Goal: Information Seeking & Learning: Learn about a topic

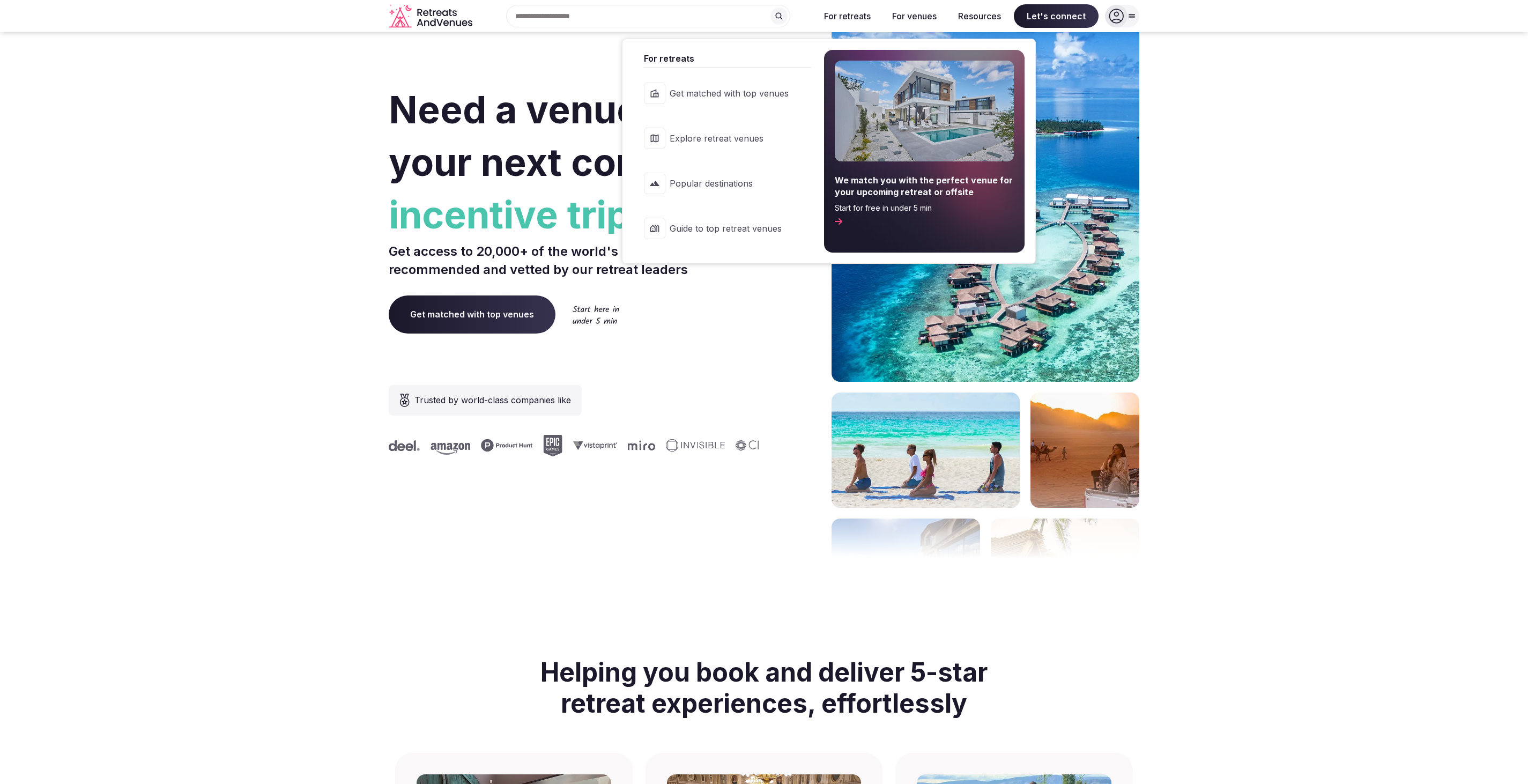
click at [719, 180] on span "Popular destinations" at bounding box center [729, 183] width 119 height 12
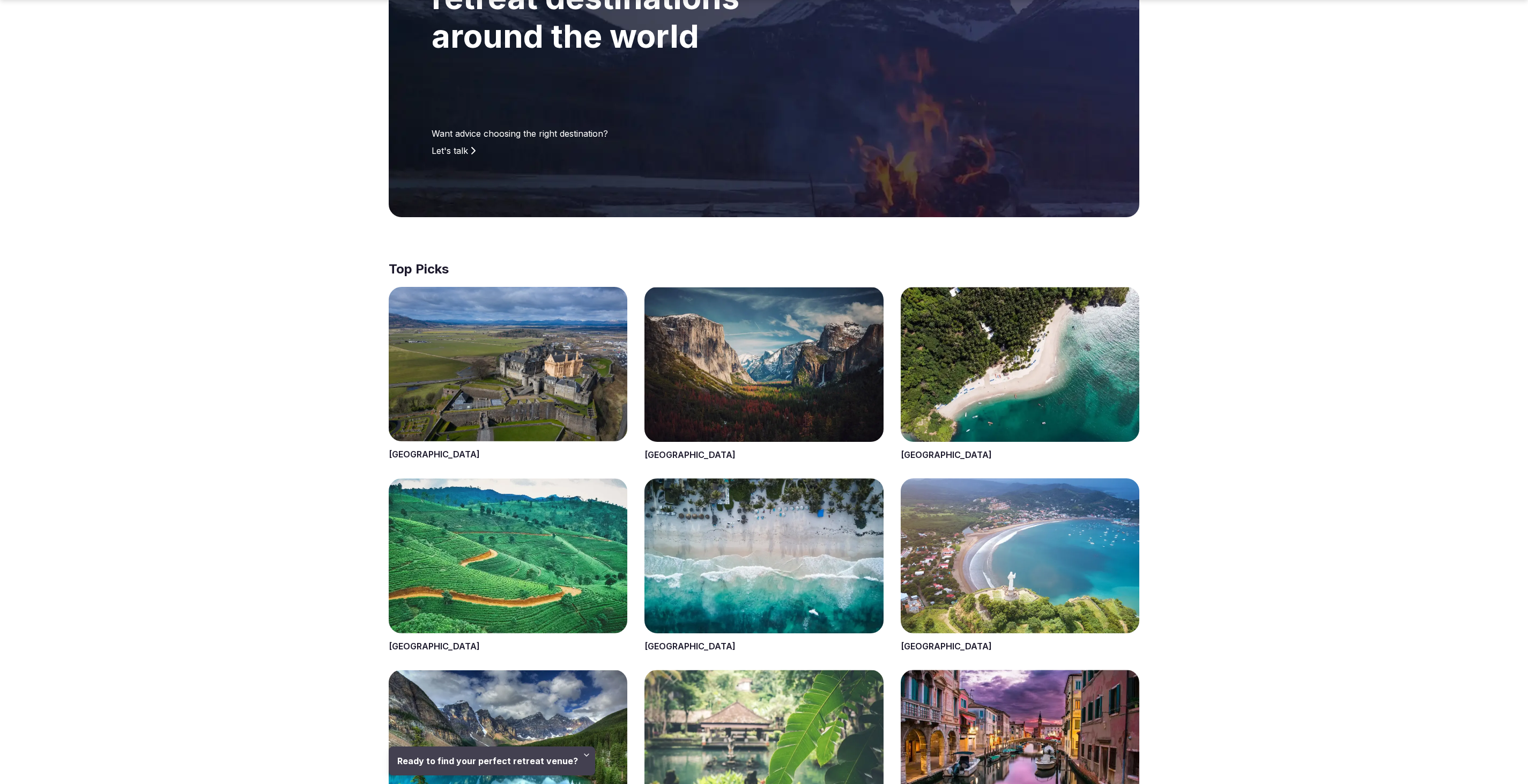
scroll to position [322, 0]
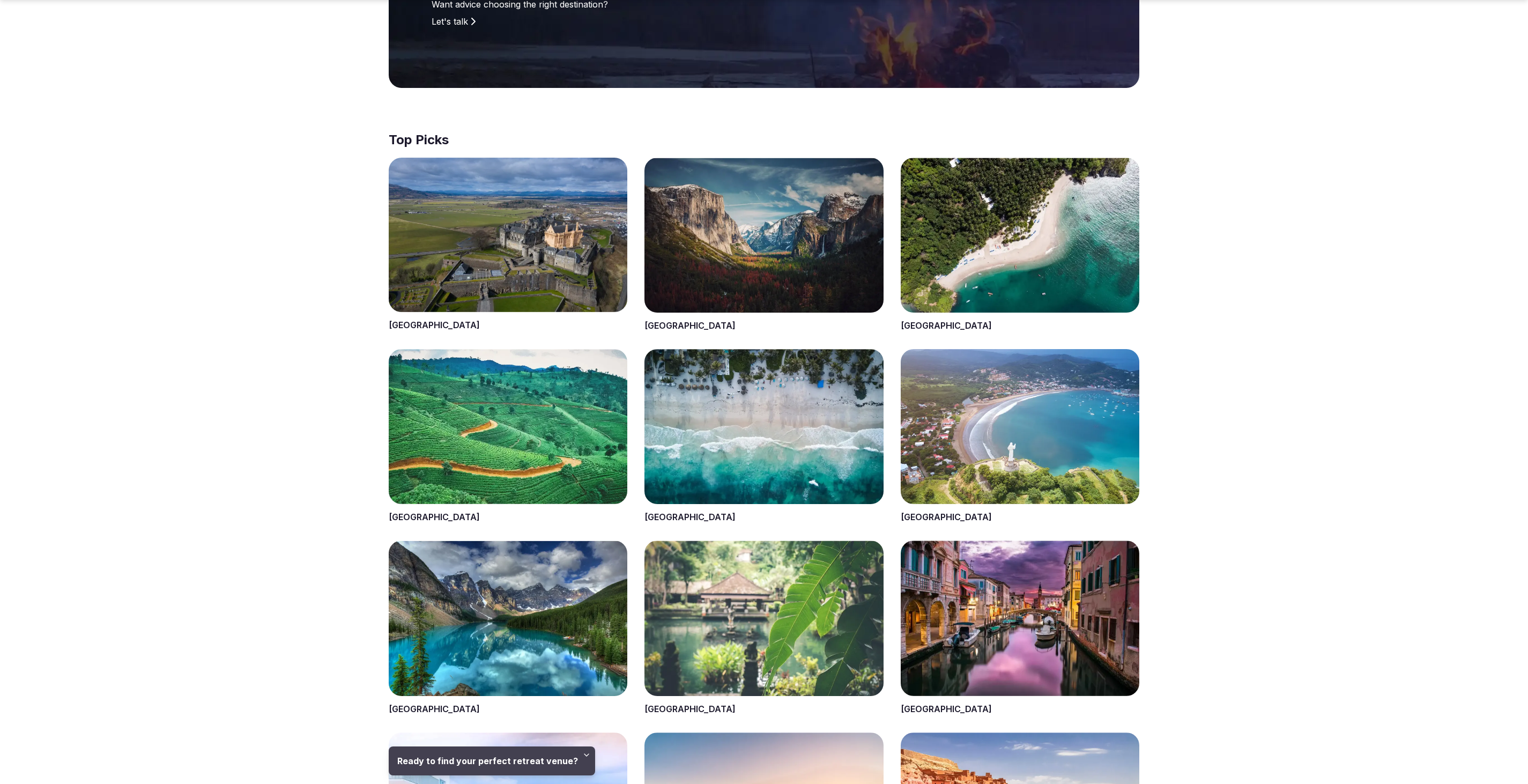
click at [746, 409] on span at bounding box center [764, 435] width 239 height 174
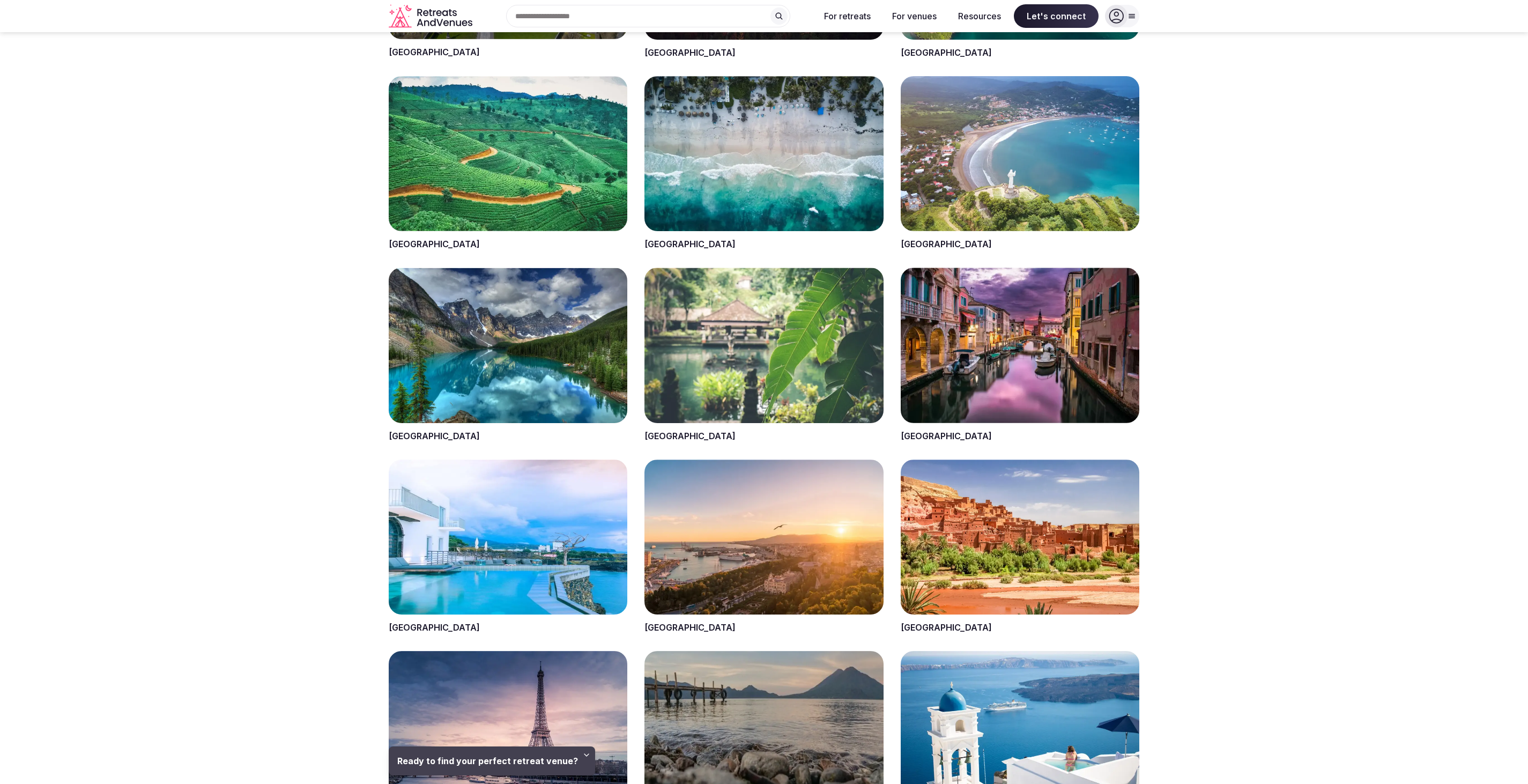
scroll to position [536, 0]
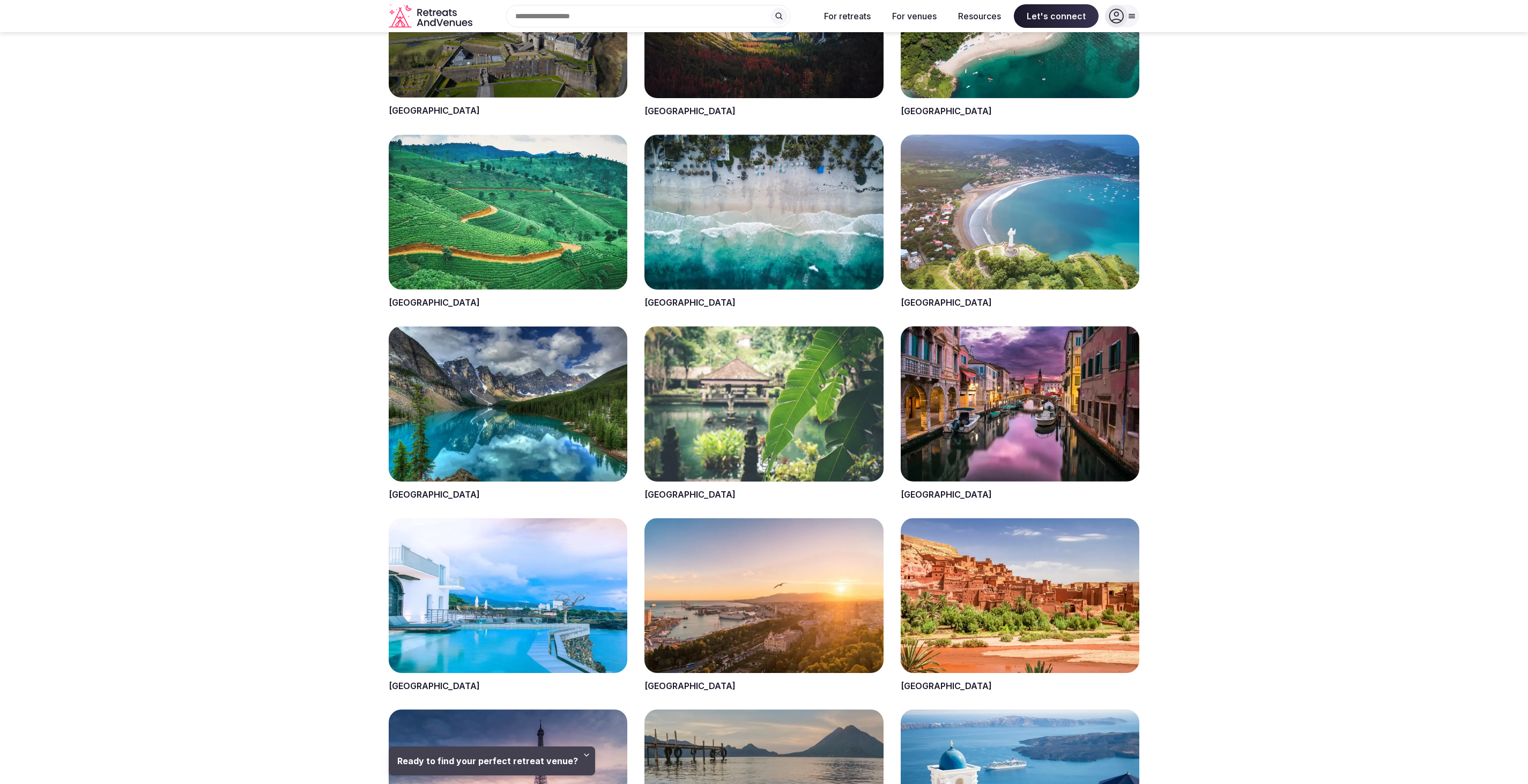
click at [741, 394] on span at bounding box center [764, 413] width 239 height 174
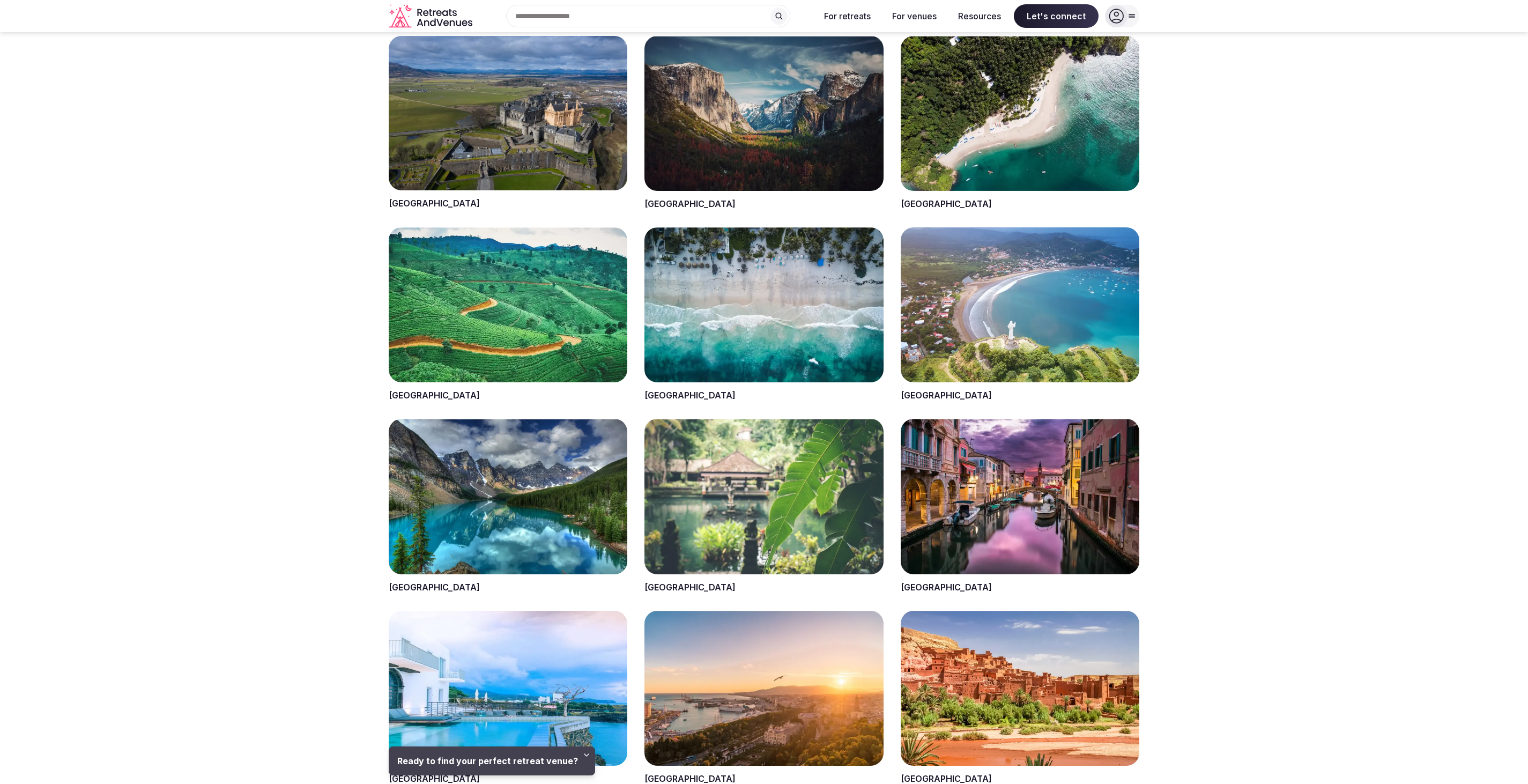
scroll to position [322, 0]
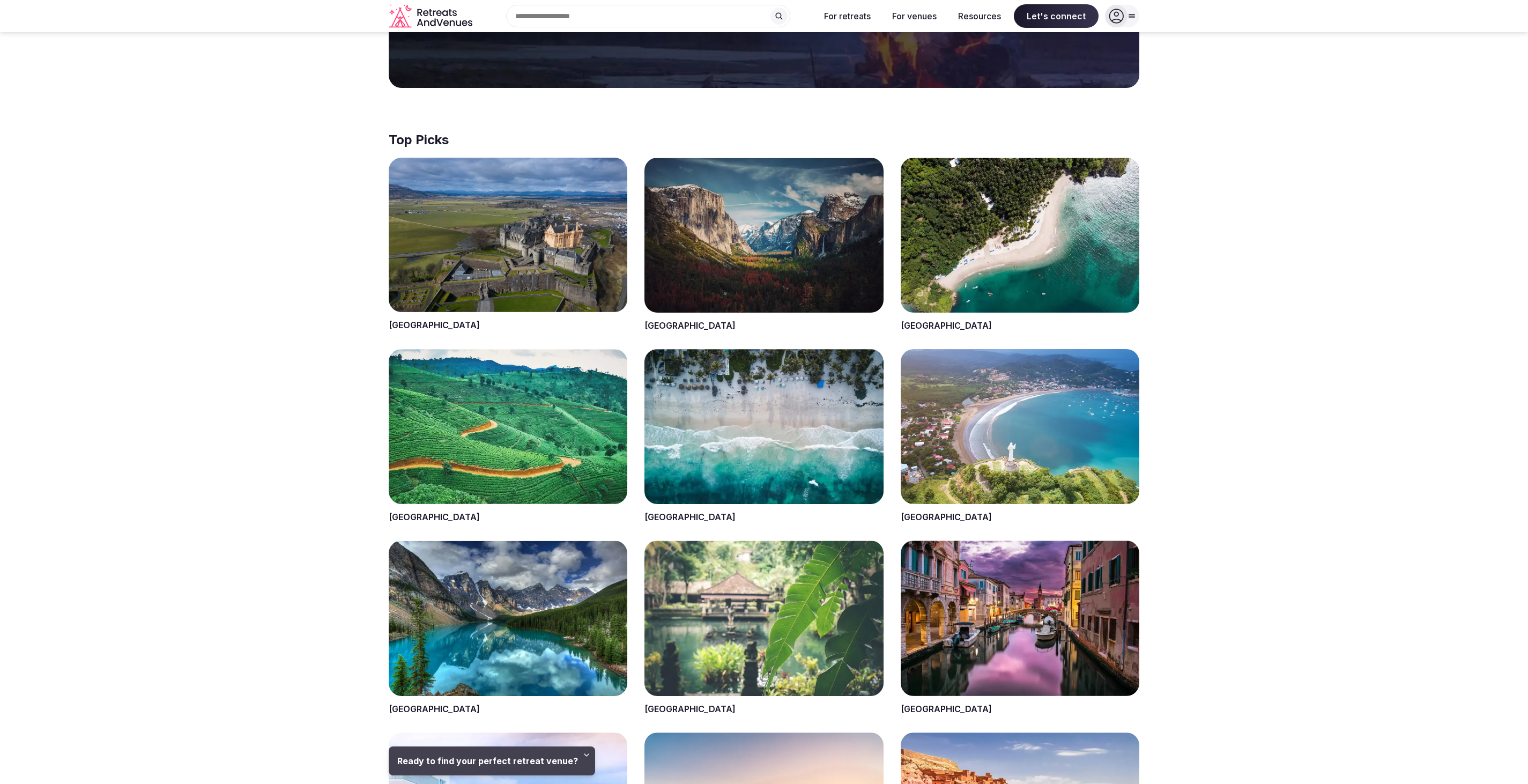
click at [998, 252] on span at bounding box center [1020, 244] width 239 height 174
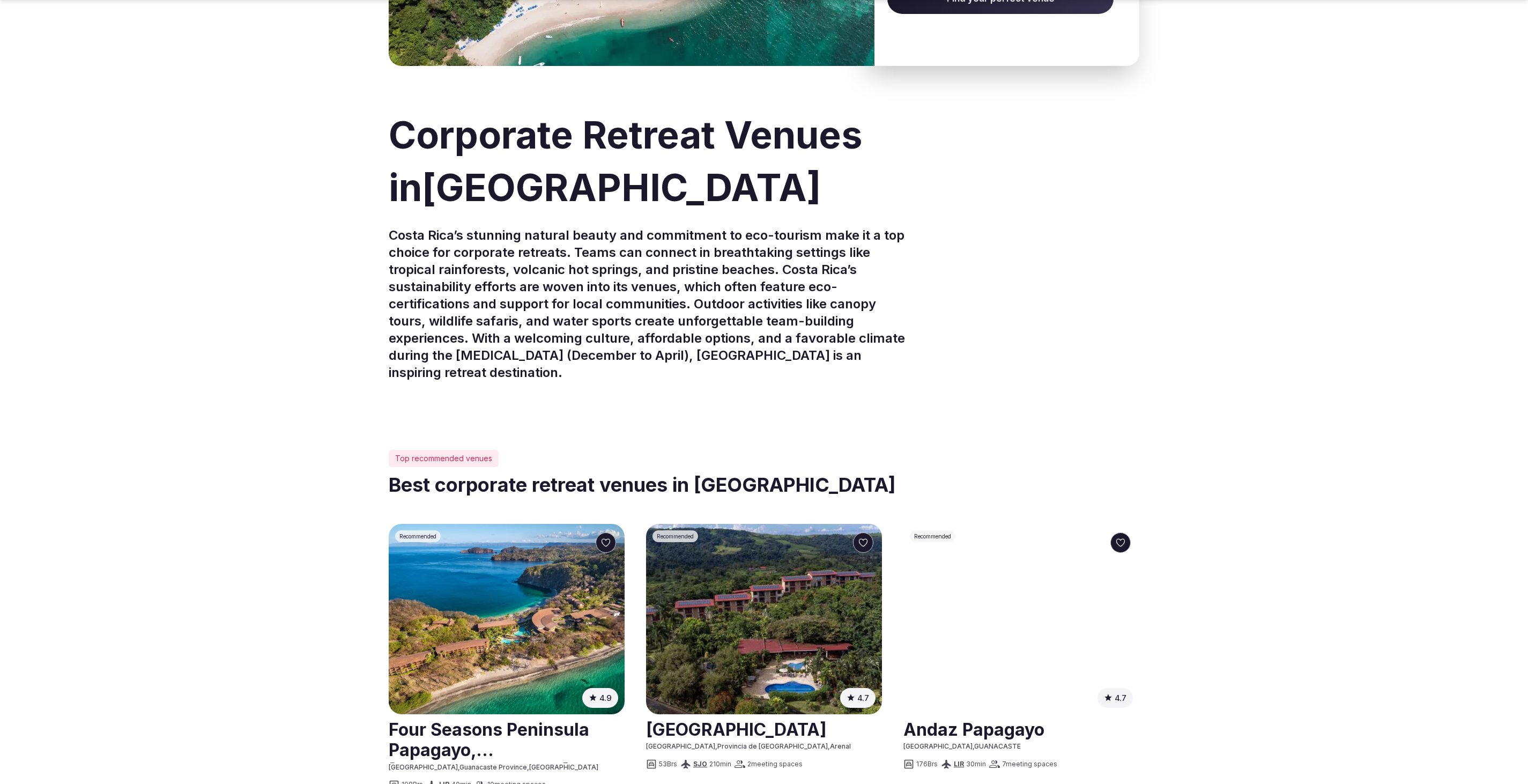
scroll to position [214, 0]
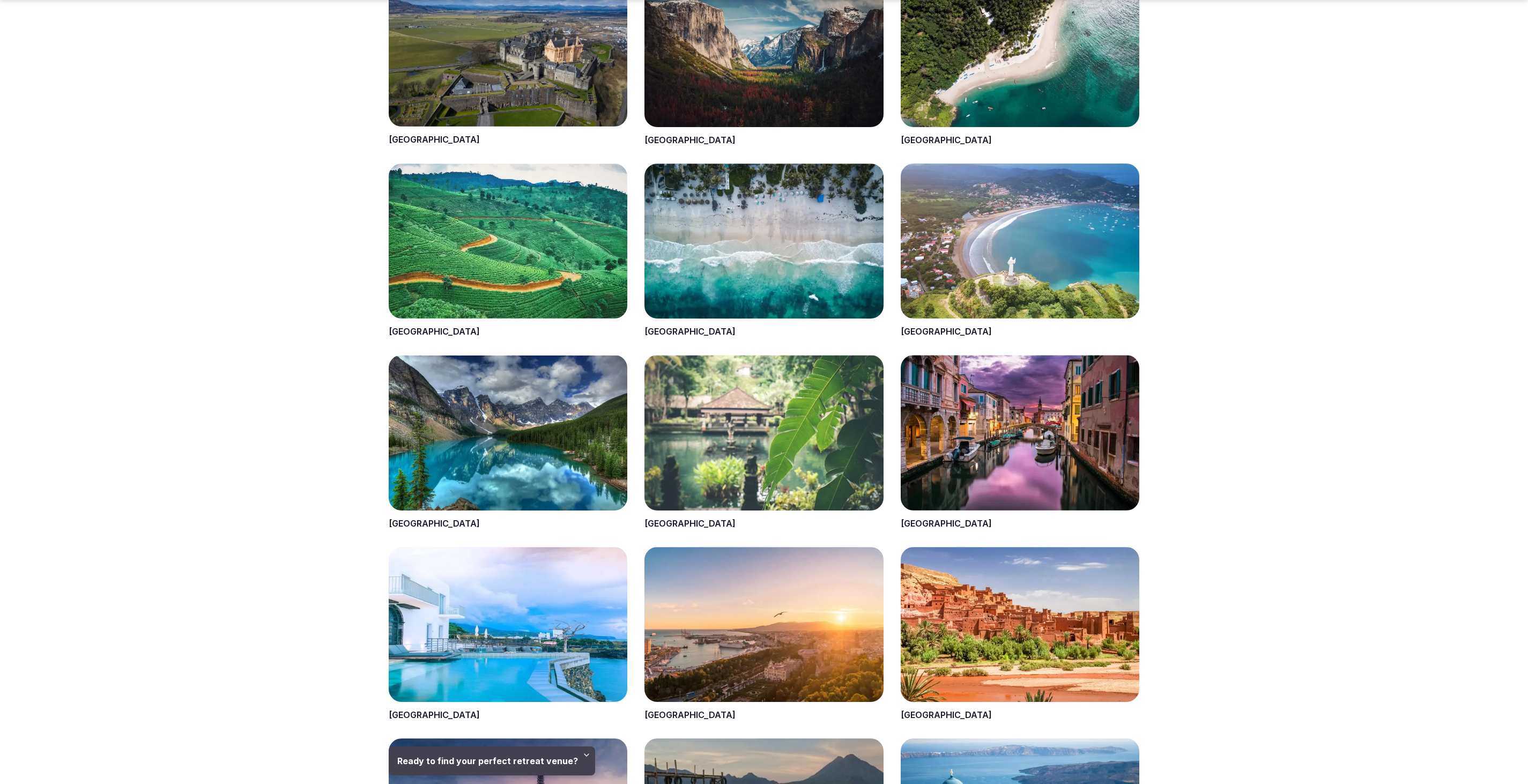
scroll to position [536, 0]
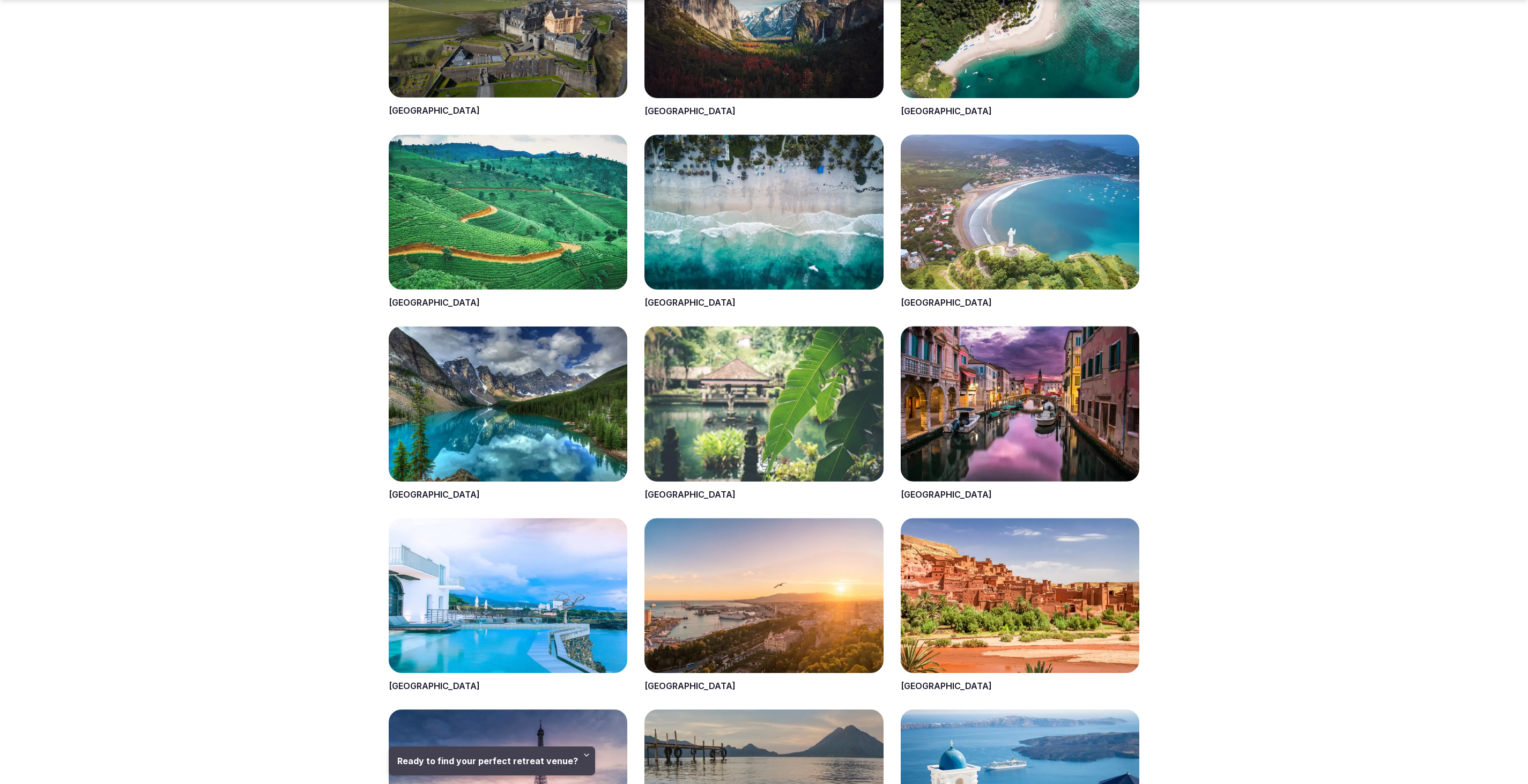
click at [479, 411] on span at bounding box center [508, 413] width 239 height 174
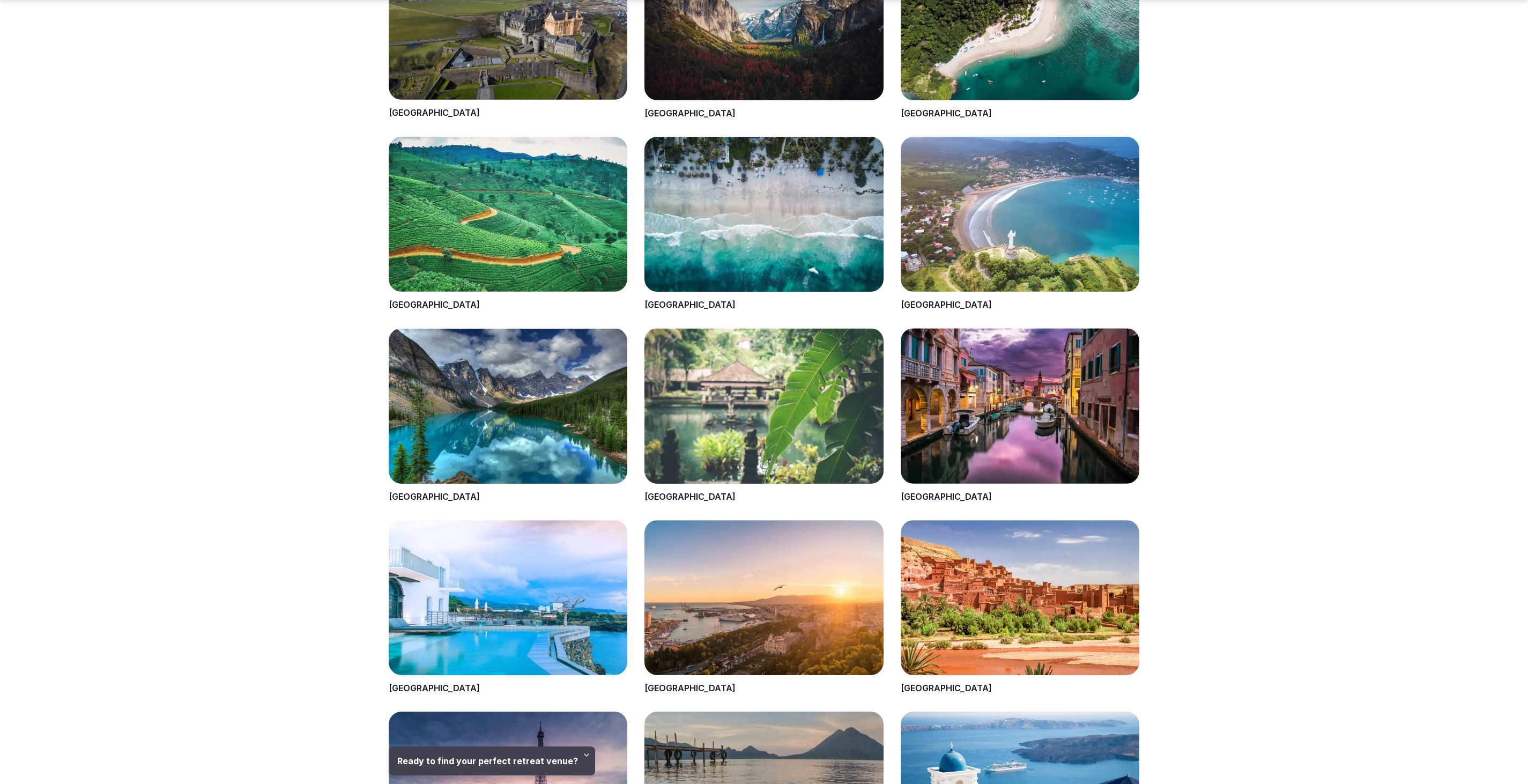
scroll to position [536, 0]
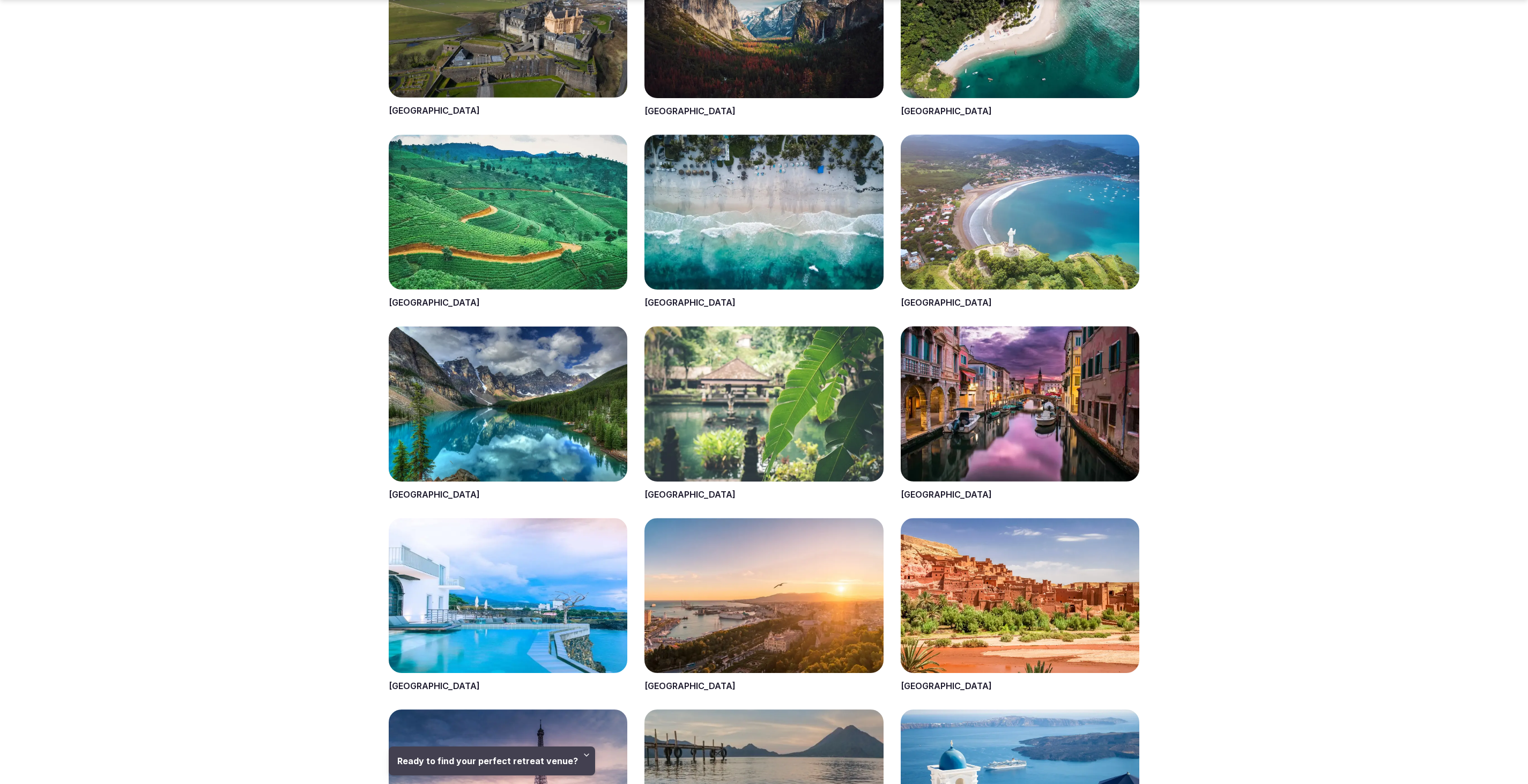
click at [747, 563] on span at bounding box center [764, 605] width 239 height 174
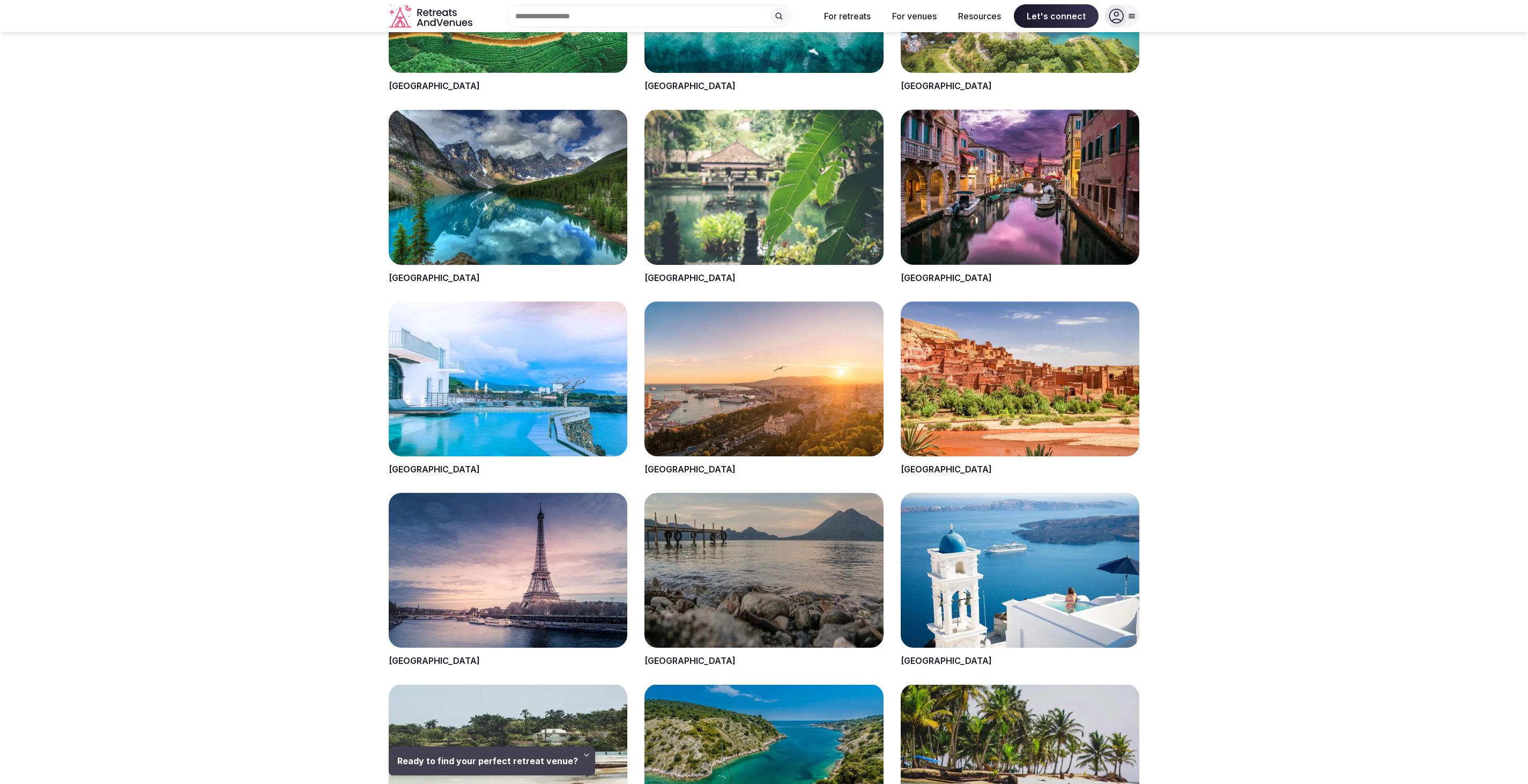
scroll to position [751, 0]
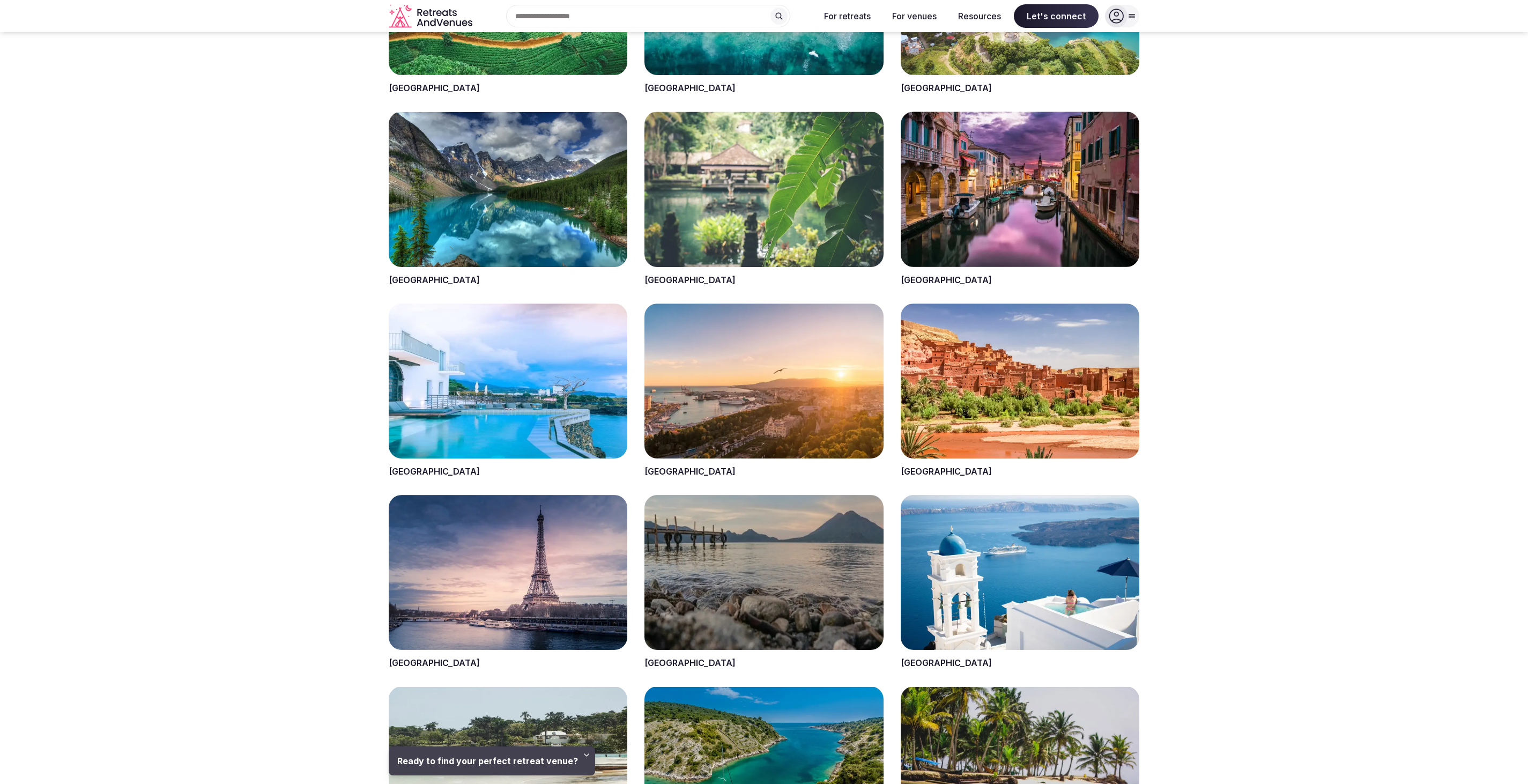
click at [746, 566] on span at bounding box center [764, 582] width 239 height 174
